Goal: Transaction & Acquisition: Purchase product/service

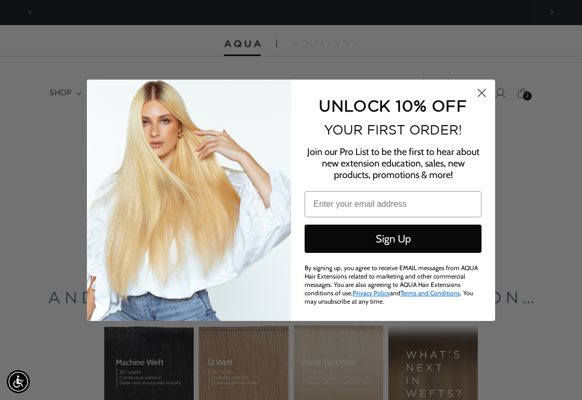
scroll to position [0, 1015]
click at [472, 95] on icon "Close dialog" at bounding box center [481, 93] width 18 height 18
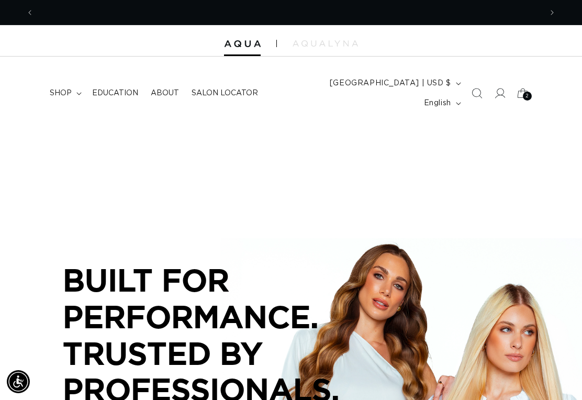
scroll to position [0, 507]
click at [500, 88] on icon at bounding box center [499, 93] width 10 height 10
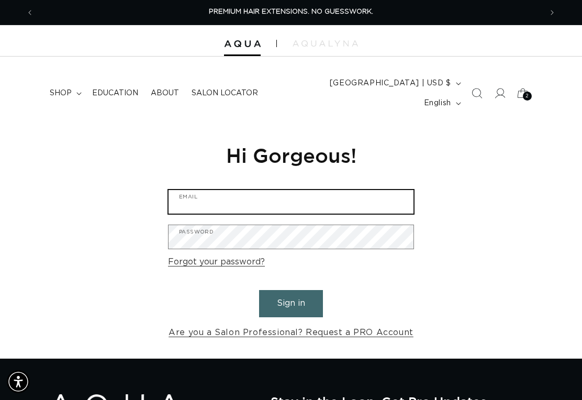
type input "[PERSON_NAME][EMAIL_ADDRESS][DOMAIN_NAME]"
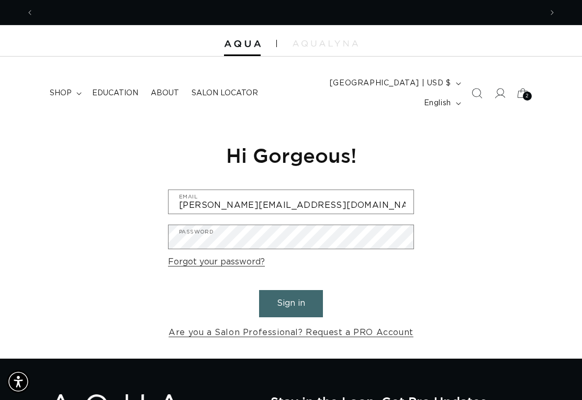
click at [291, 290] on button "Sign in" at bounding box center [291, 303] width 64 height 27
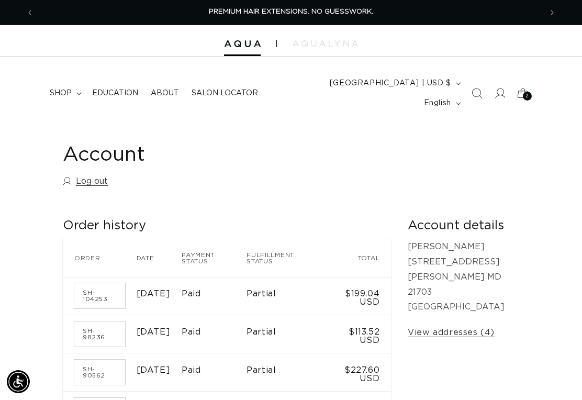
click at [75, 88] on summary "shop" at bounding box center [64, 93] width 42 height 22
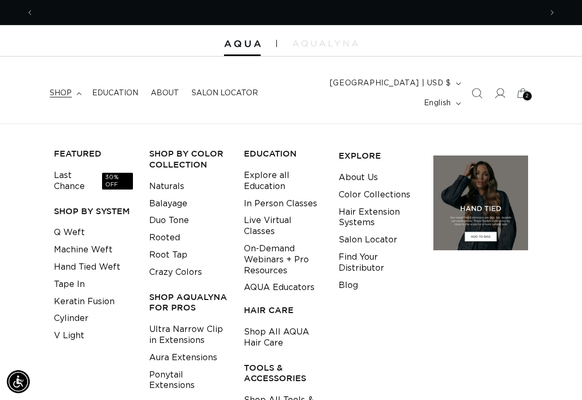
scroll to position [0, 507]
click at [497, 90] on icon at bounding box center [499, 93] width 10 height 10
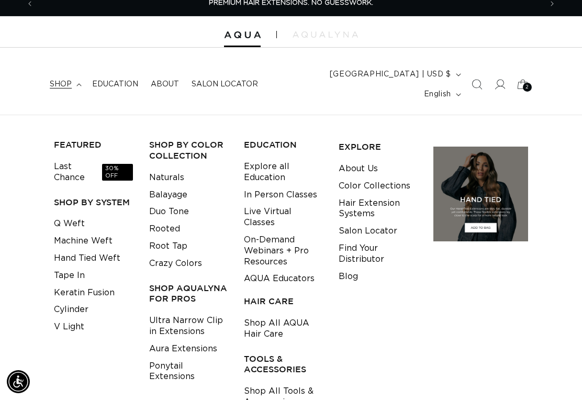
click at [169, 169] on link "Naturals" at bounding box center [166, 177] width 35 height 17
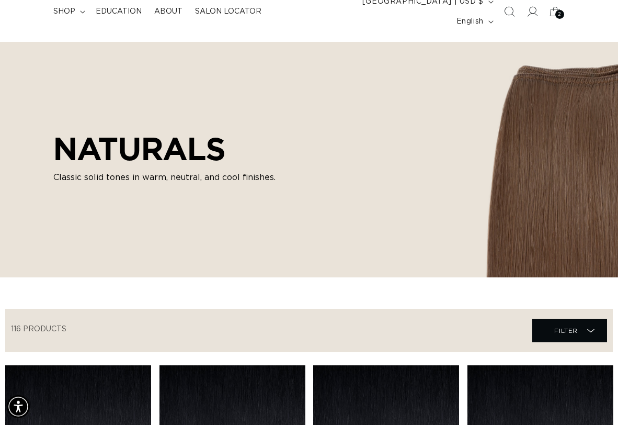
scroll to position [0, 540]
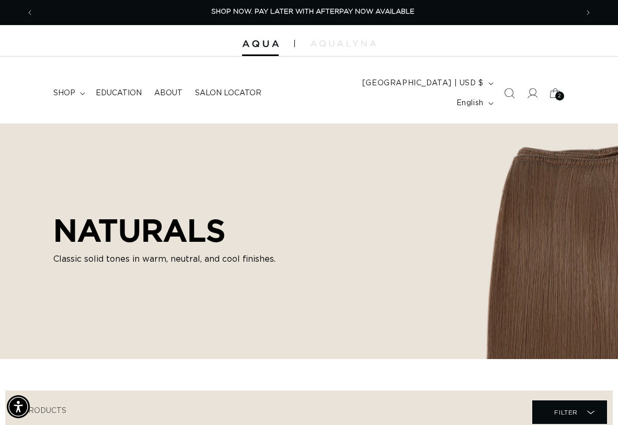
click at [83, 91] on summary "shop" at bounding box center [68, 93] width 42 height 22
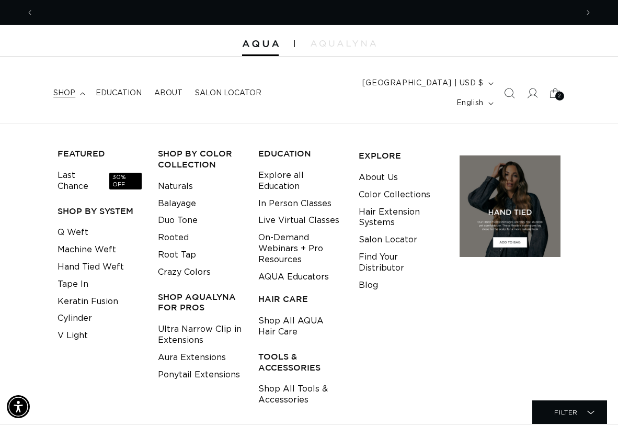
scroll to position [0, 1080]
click at [90, 293] on link "Keratin Fusion" at bounding box center [88, 301] width 61 height 17
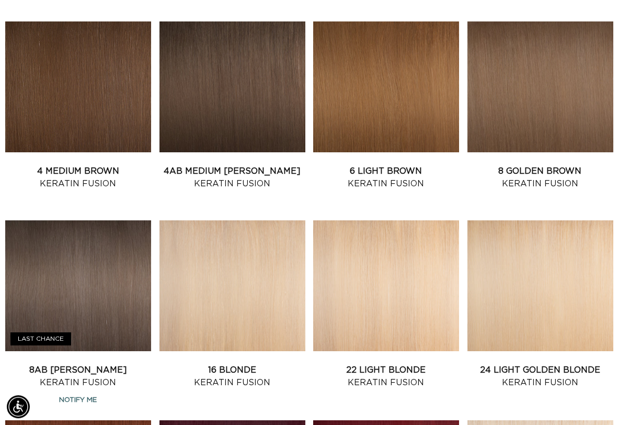
scroll to position [624, 13]
click at [545, 165] on link "8 Golden Brown Keratin Fusion" at bounding box center [541, 177] width 146 height 25
